Goal: Information Seeking & Learning: Learn about a topic

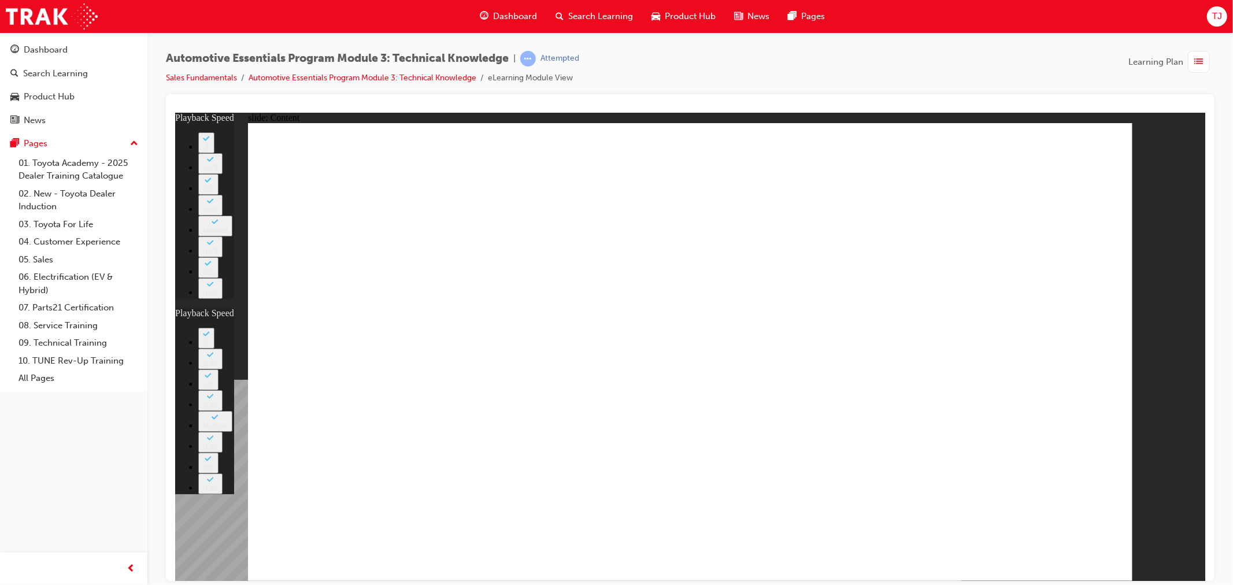
type input "105"
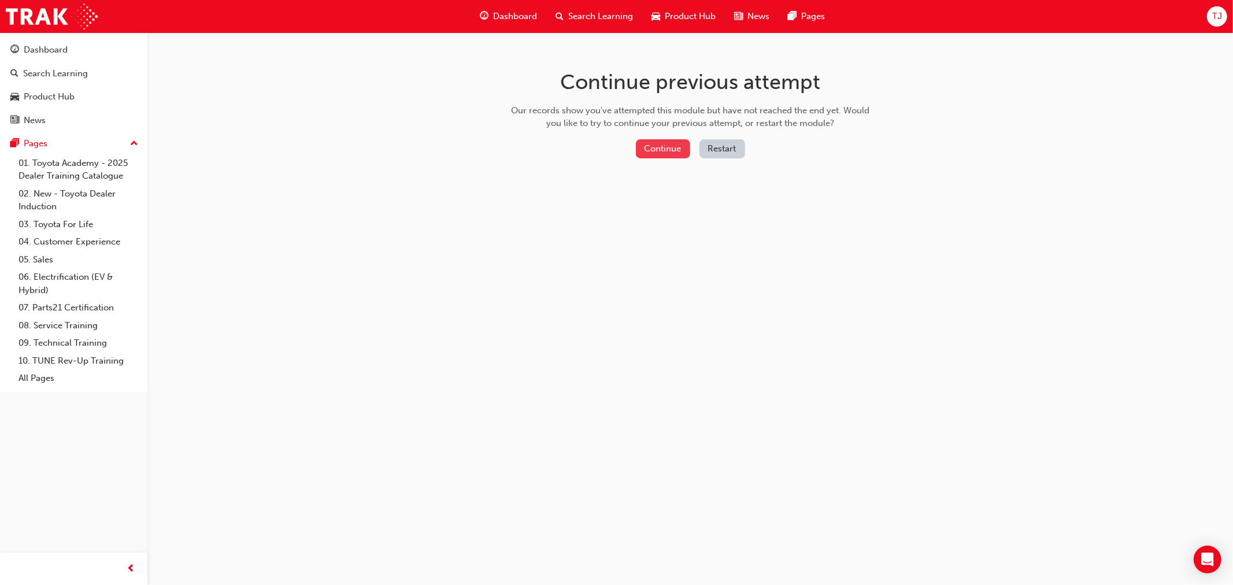
click at [669, 157] on button "Continue" at bounding box center [663, 148] width 54 height 19
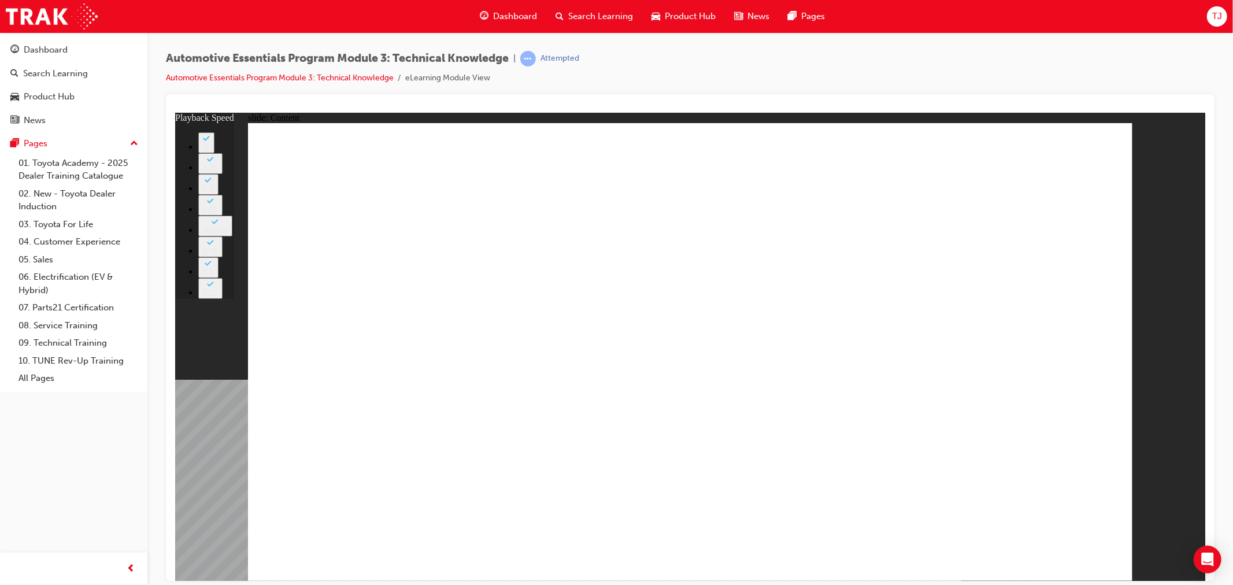
type input "7"
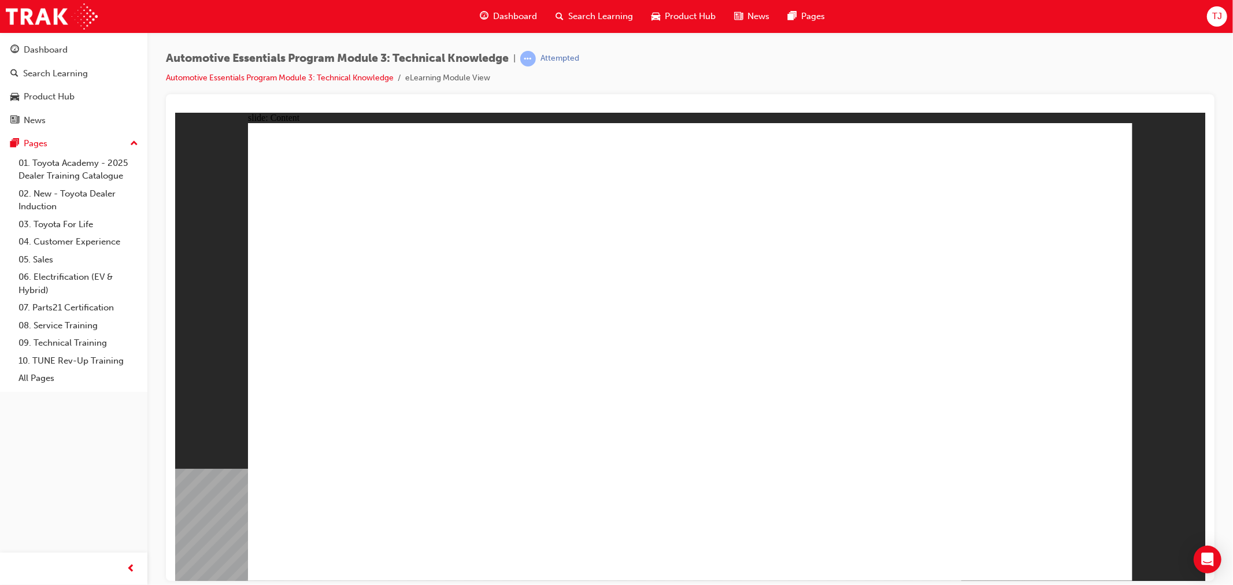
drag, startPoint x: 1079, startPoint y: 140, endPoint x: 1080, endPoint y: 169, distance: 28.9
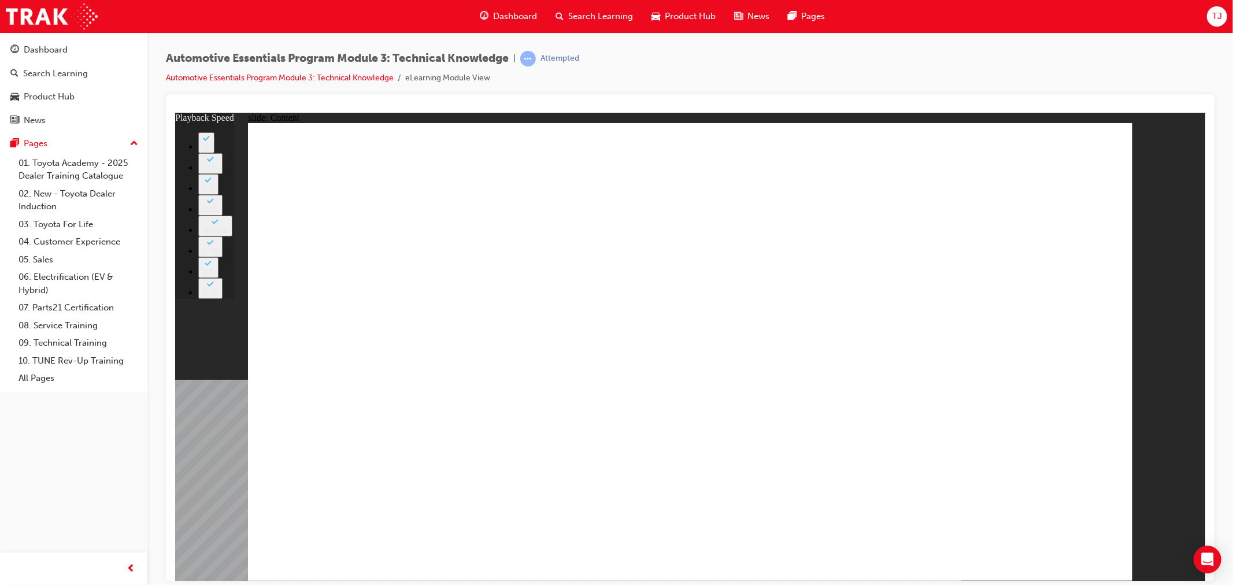
type input "7"
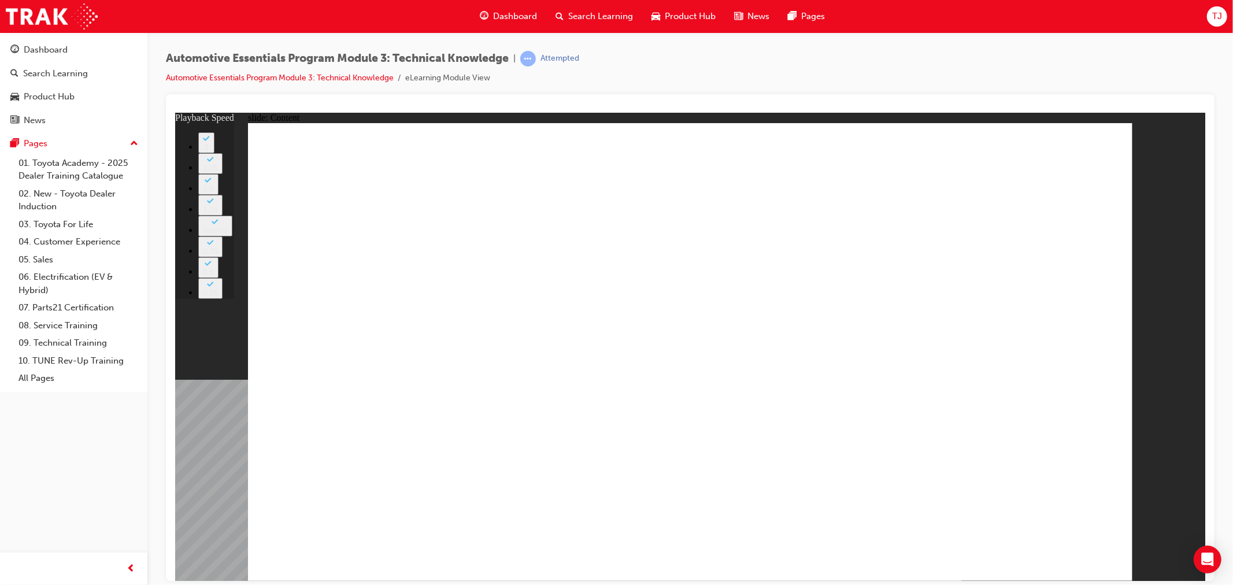
drag, startPoint x: 1072, startPoint y: 539, endPoint x: 1066, endPoint y: 549, distance: 11.1
type input "7"
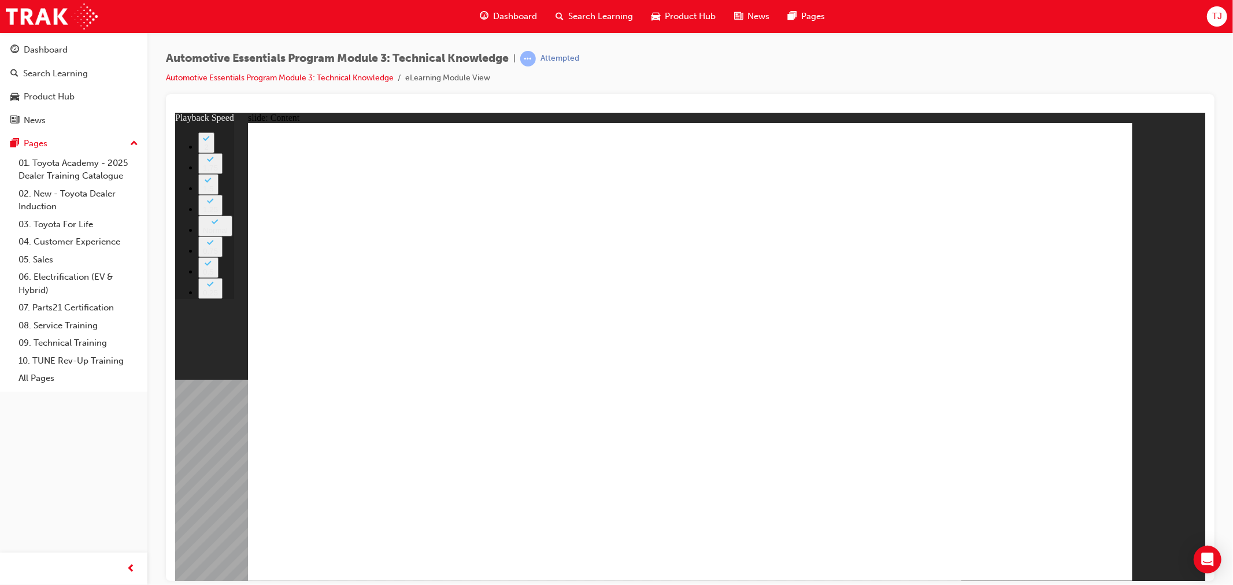
type input "74"
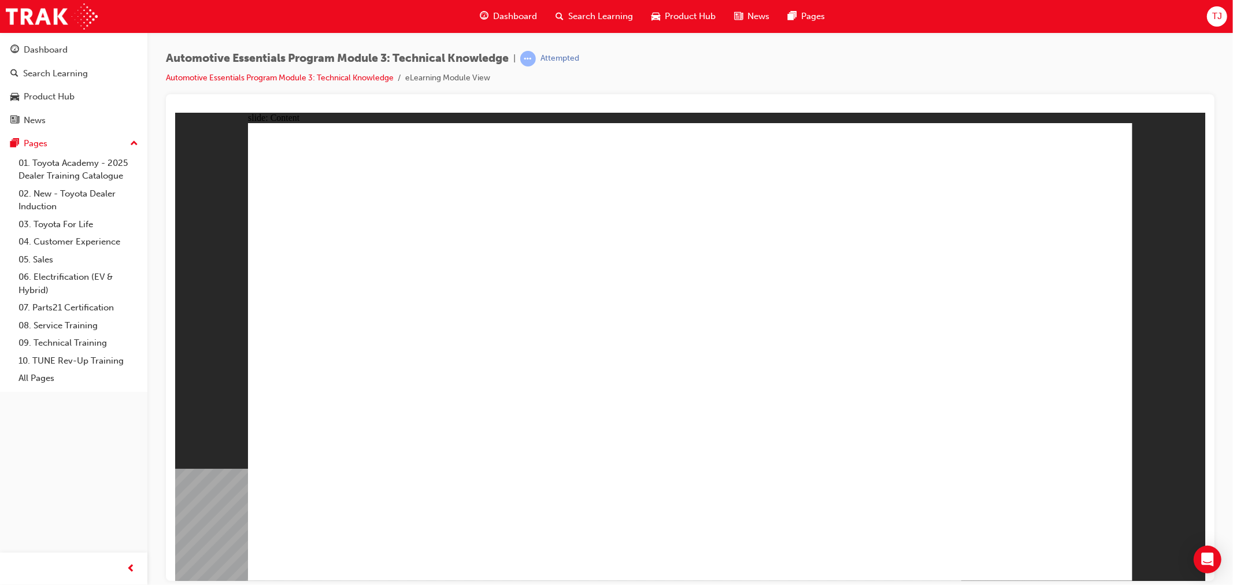
radio input "true"
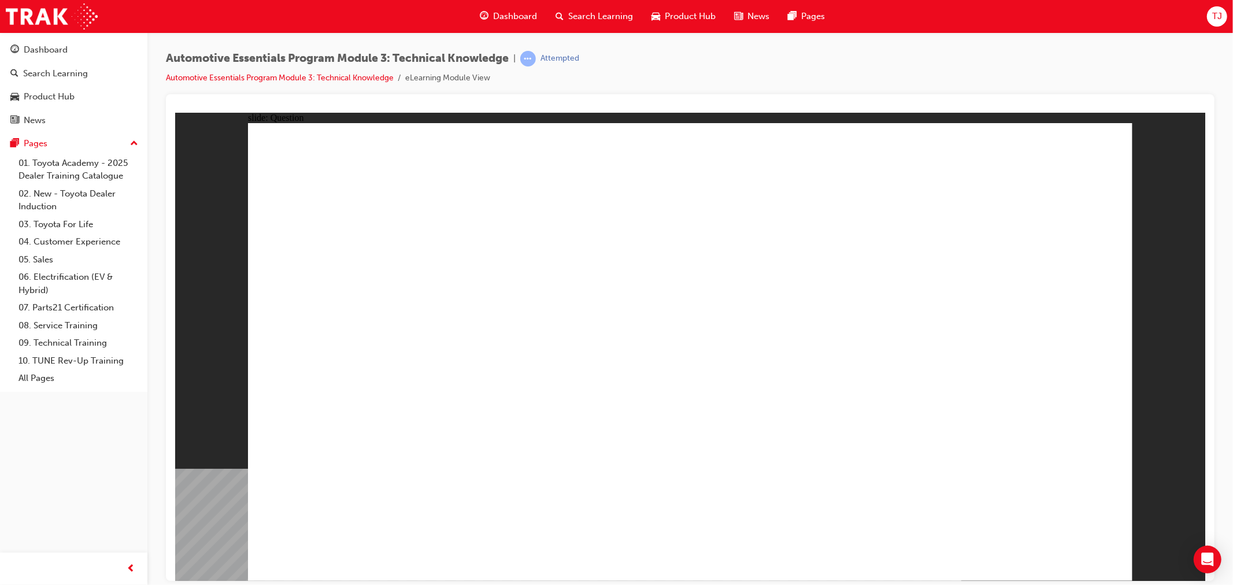
radio input "false"
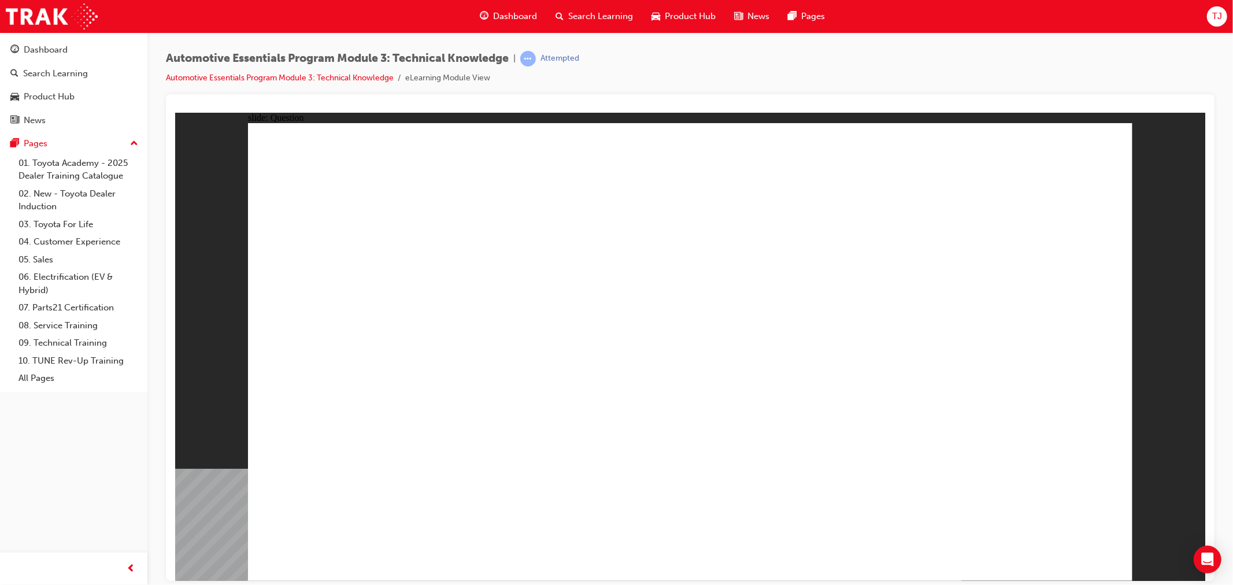
radio input "false"
radio input "true"
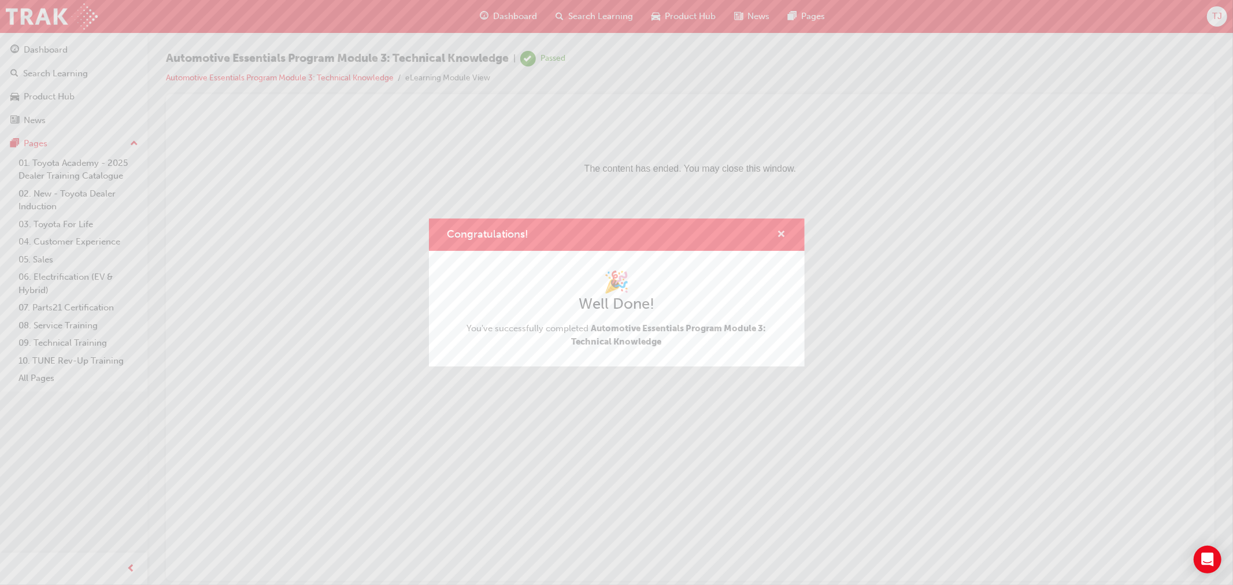
click at [781, 232] on span "cross-icon" at bounding box center [781, 235] width 9 height 10
